Goal: Find specific page/section: Find specific page/section

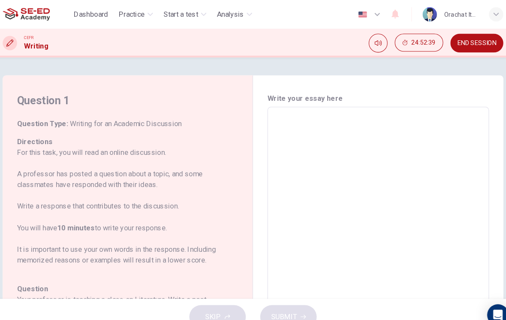
scroll to position [8, 0]
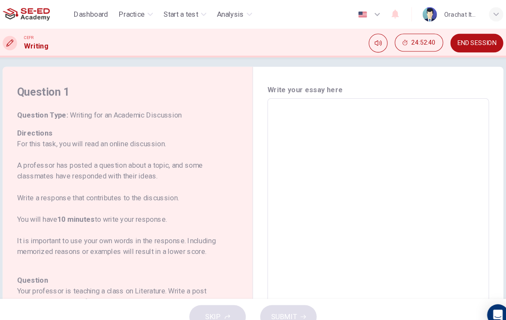
click at [230, 15] on span "Analysis" at bounding box center [232, 14] width 26 height 10
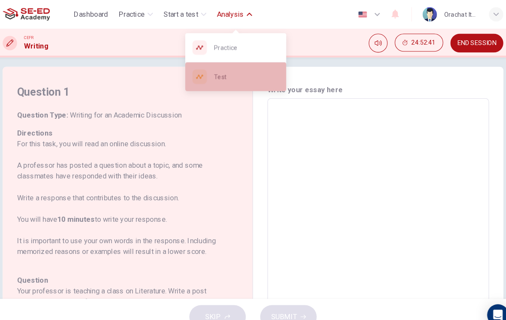
click at [233, 76] on span "Test" at bounding box center [247, 73] width 62 height 10
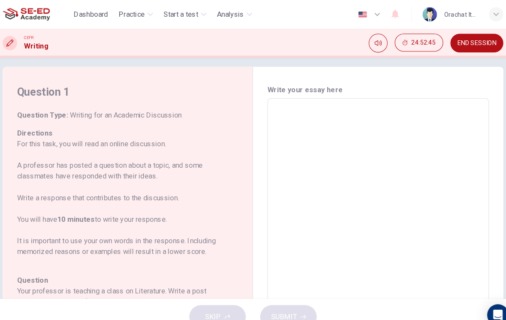
click at [219, 10] on span "Analysis" at bounding box center [232, 14] width 26 height 10
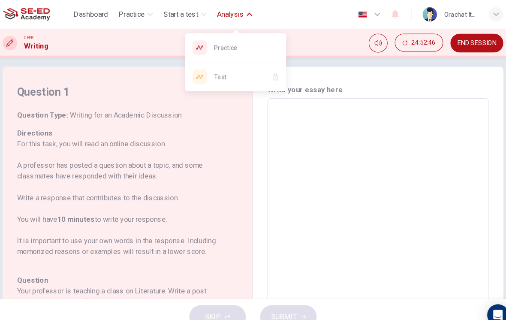
click at [216, 75] on span "Test" at bounding box center [240, 73] width 48 height 10
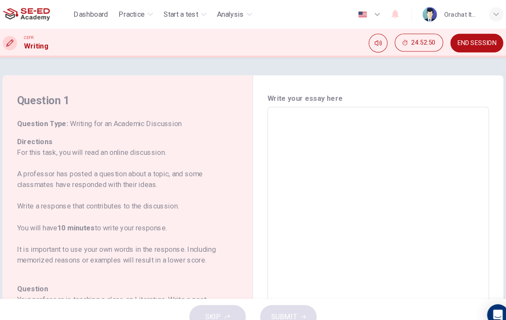
scroll to position [0, 0]
click at [443, 45] on button "END SESSION" at bounding box center [467, 41] width 51 height 18
click at [452, 44] on span "END SESSION" at bounding box center [466, 41] width 37 height 7
click at [451, 47] on button "END SESSION" at bounding box center [467, 41] width 51 height 18
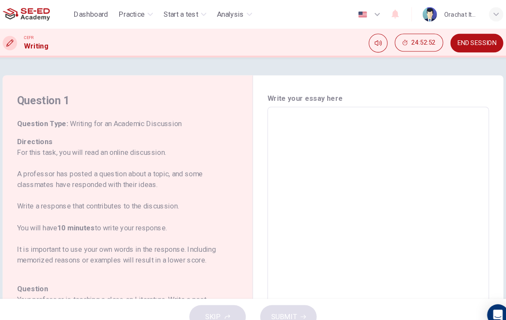
click at [451, 46] on button "END SESSION" at bounding box center [467, 41] width 51 height 18
click at [448, 44] on span "END SESSION" at bounding box center [466, 41] width 37 height 7
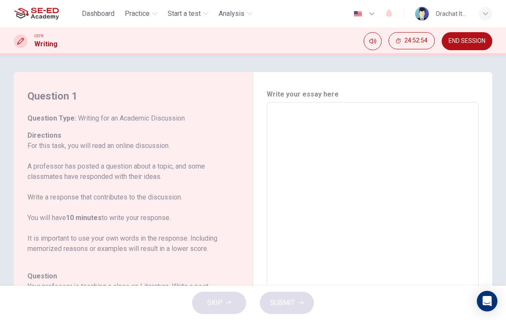
click at [100, 8] on button "Dashboard" at bounding box center [97, 13] width 39 height 15
click at [96, 15] on span "Dashboard" at bounding box center [98, 14] width 33 height 10
click at [96, 14] on span "Dashboard" at bounding box center [98, 14] width 33 height 10
click at [92, 11] on span "Dashboard" at bounding box center [98, 14] width 33 height 10
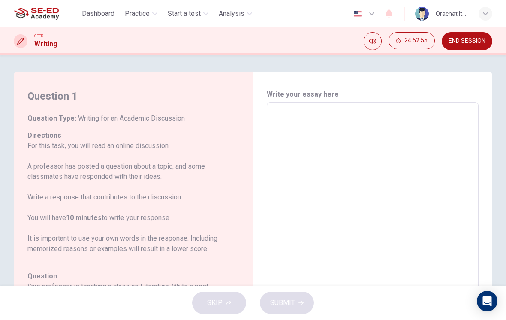
click at [91, 11] on span "Dashboard" at bounding box center [98, 14] width 33 height 10
click at [90, 10] on span "Dashboard" at bounding box center [98, 14] width 33 height 10
click at [466, 46] on button "END SESSION" at bounding box center [467, 41] width 51 height 18
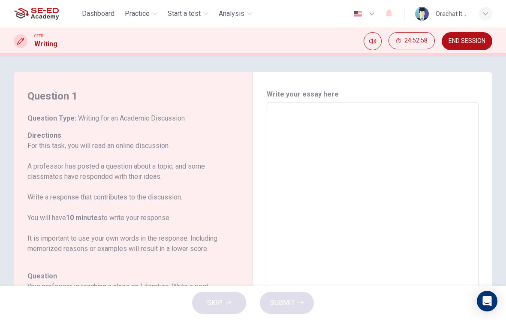
click at [455, 42] on span "END SESSION" at bounding box center [466, 41] width 37 height 7
